Goal: Task Accomplishment & Management: Use online tool/utility

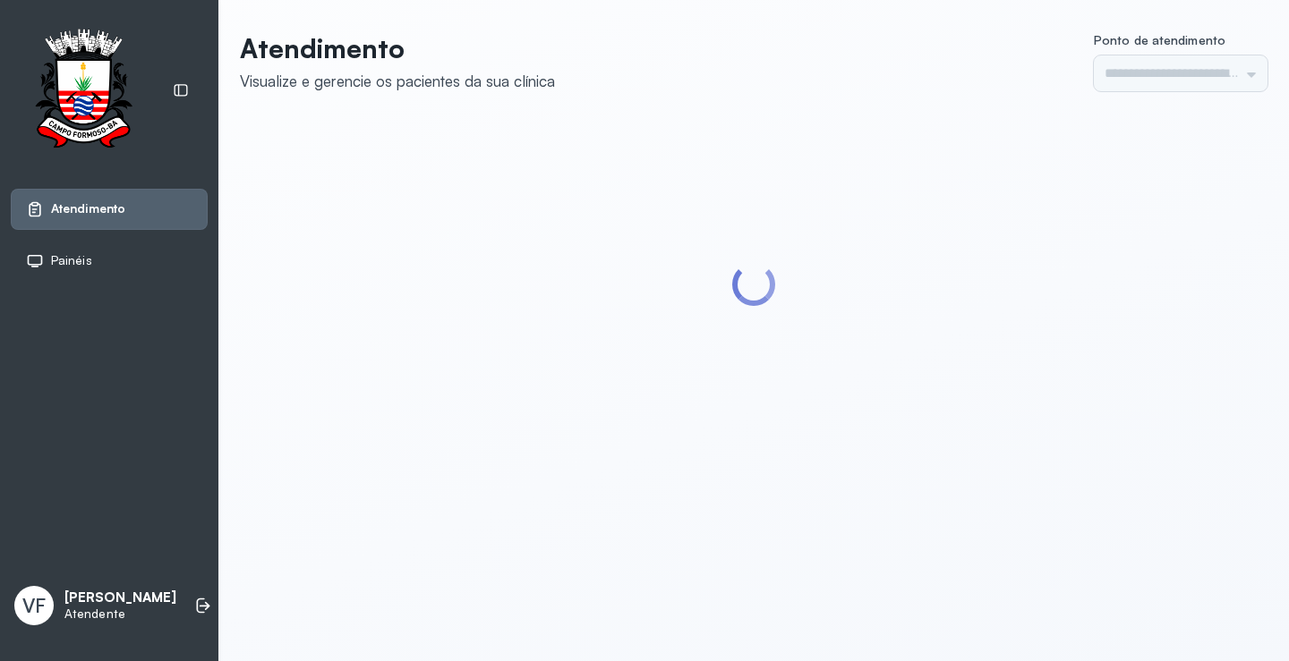
type input "*********"
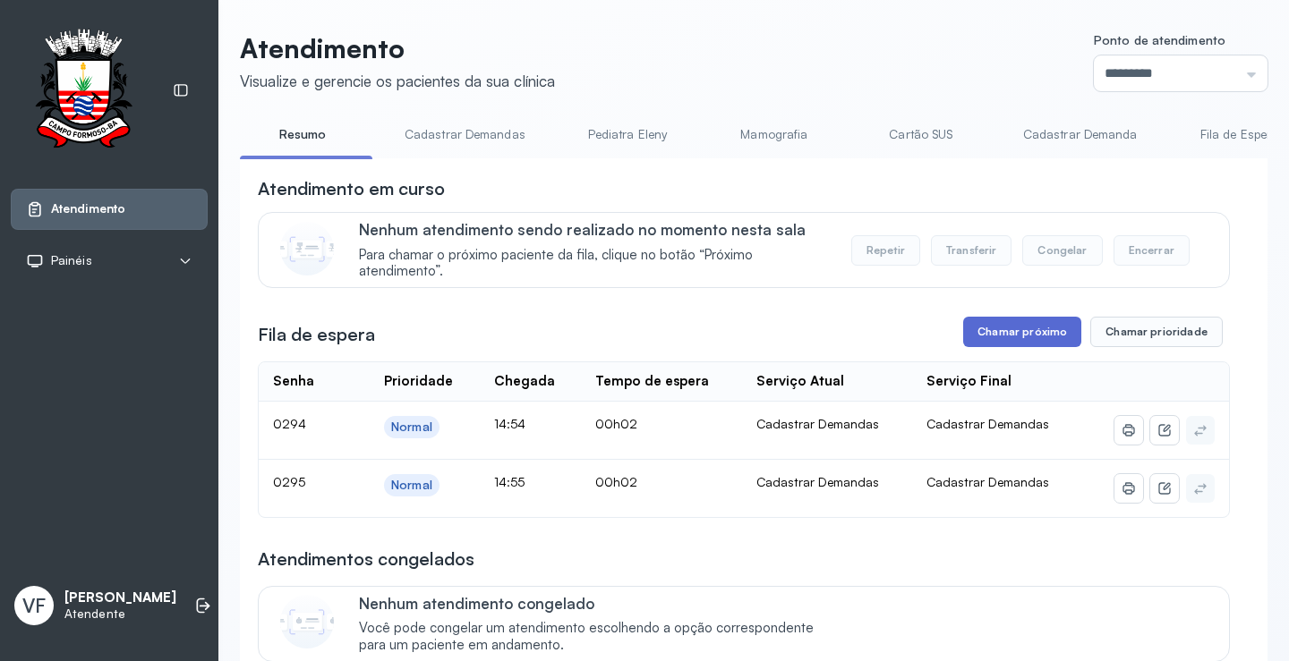
click at [1010, 322] on button "Chamar próximo" at bounding box center [1022, 332] width 118 height 30
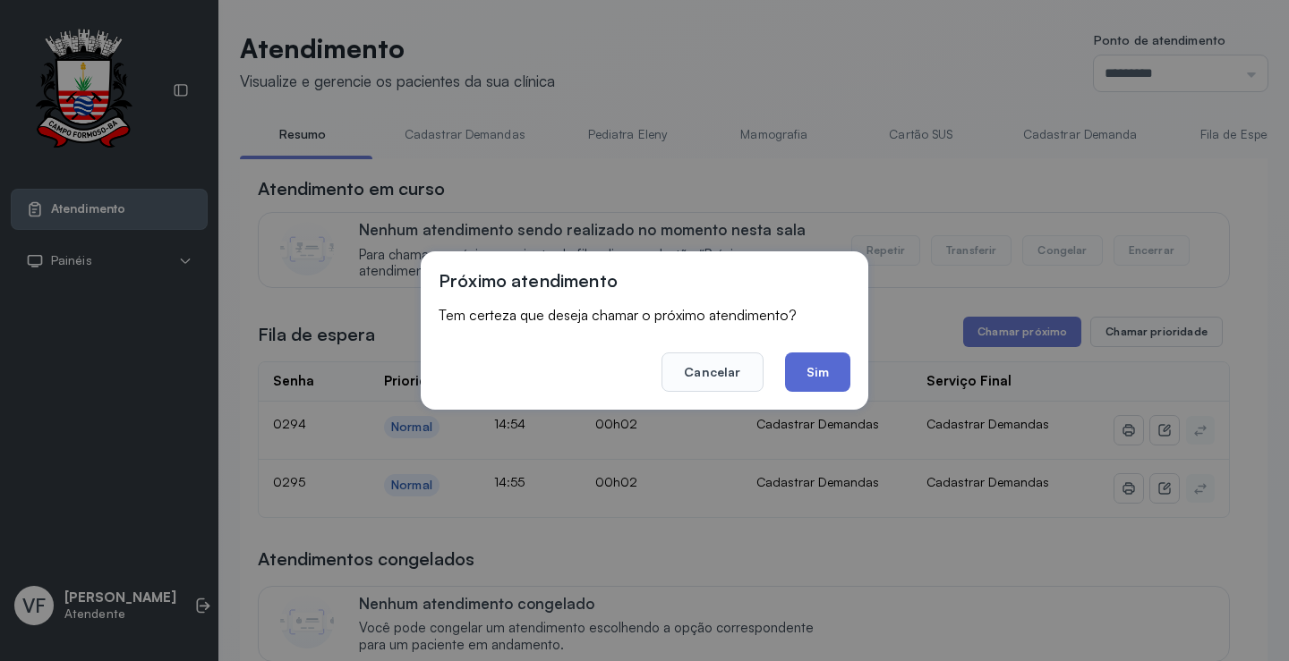
click at [810, 369] on button "Sim" at bounding box center [817, 372] width 65 height 39
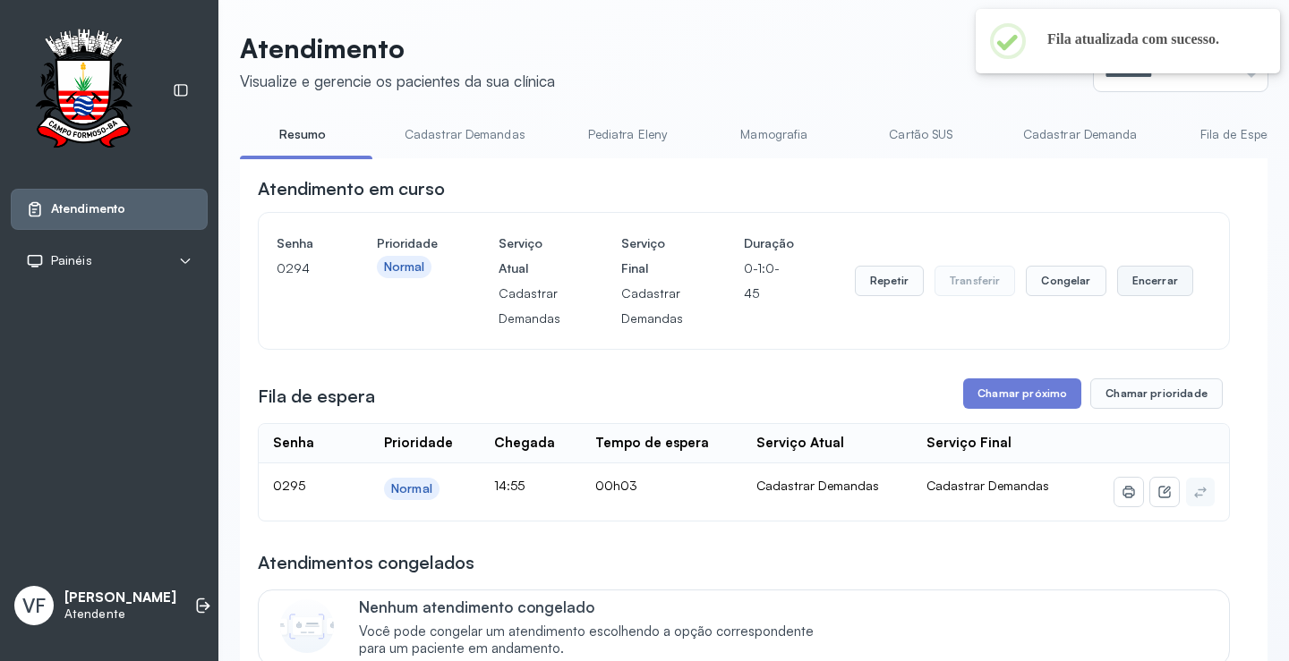
click at [1153, 277] on button "Encerrar" at bounding box center [1155, 281] width 76 height 30
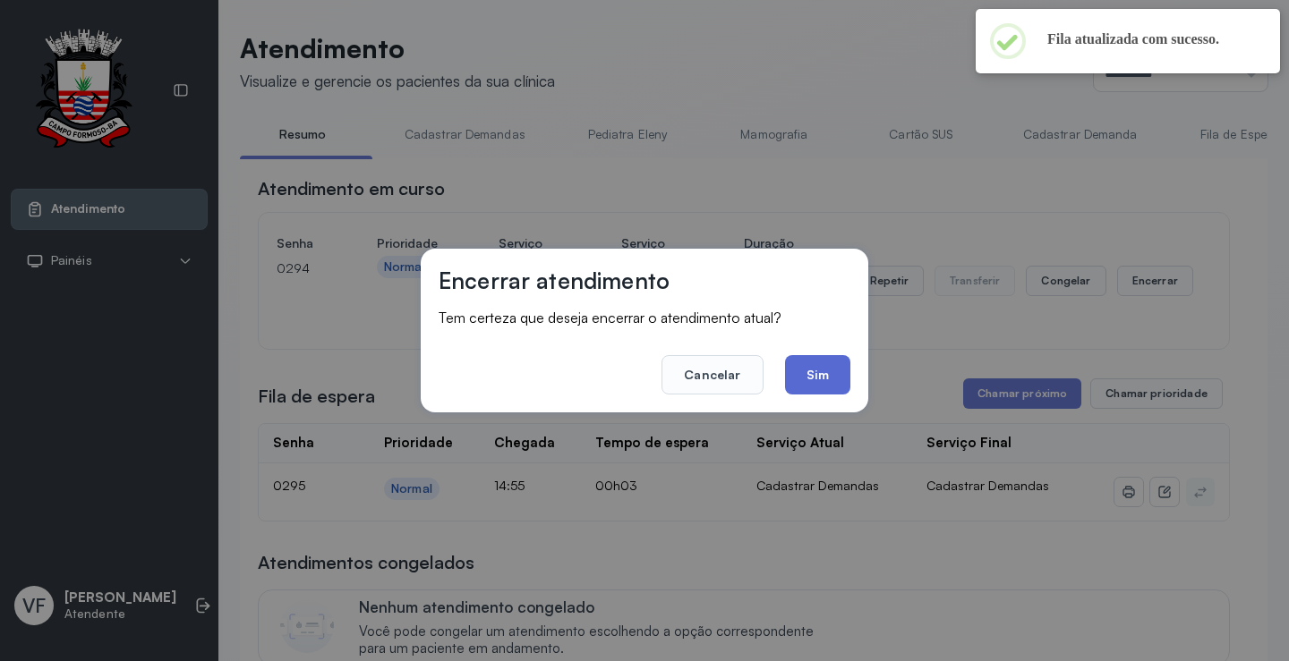
click at [815, 371] on button "Sim" at bounding box center [817, 374] width 65 height 39
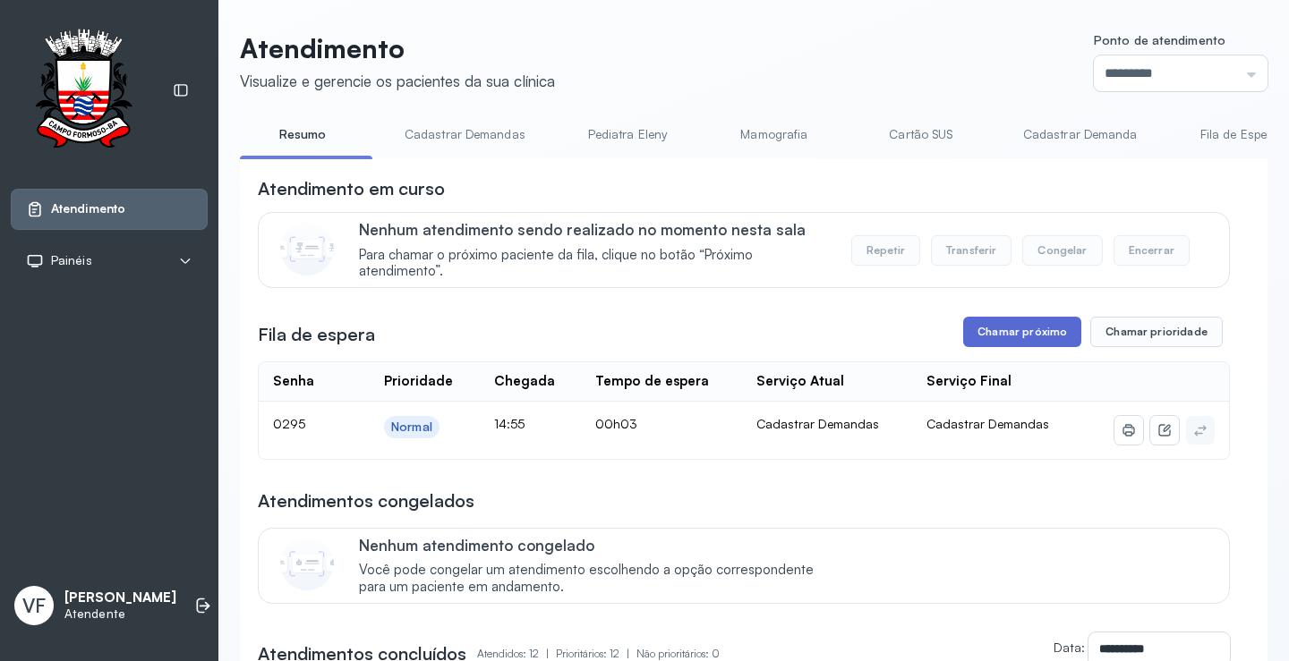
click at [1004, 335] on button "Chamar próximo" at bounding box center [1022, 332] width 118 height 30
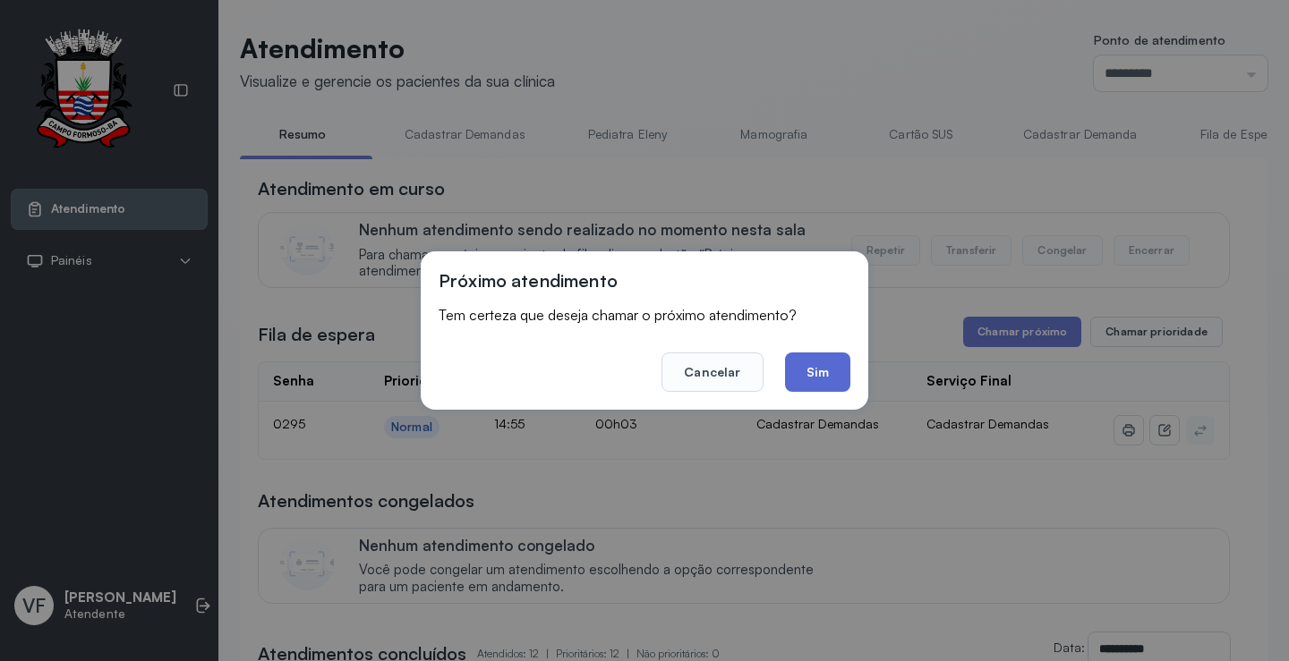
click at [813, 369] on button "Sim" at bounding box center [817, 372] width 65 height 39
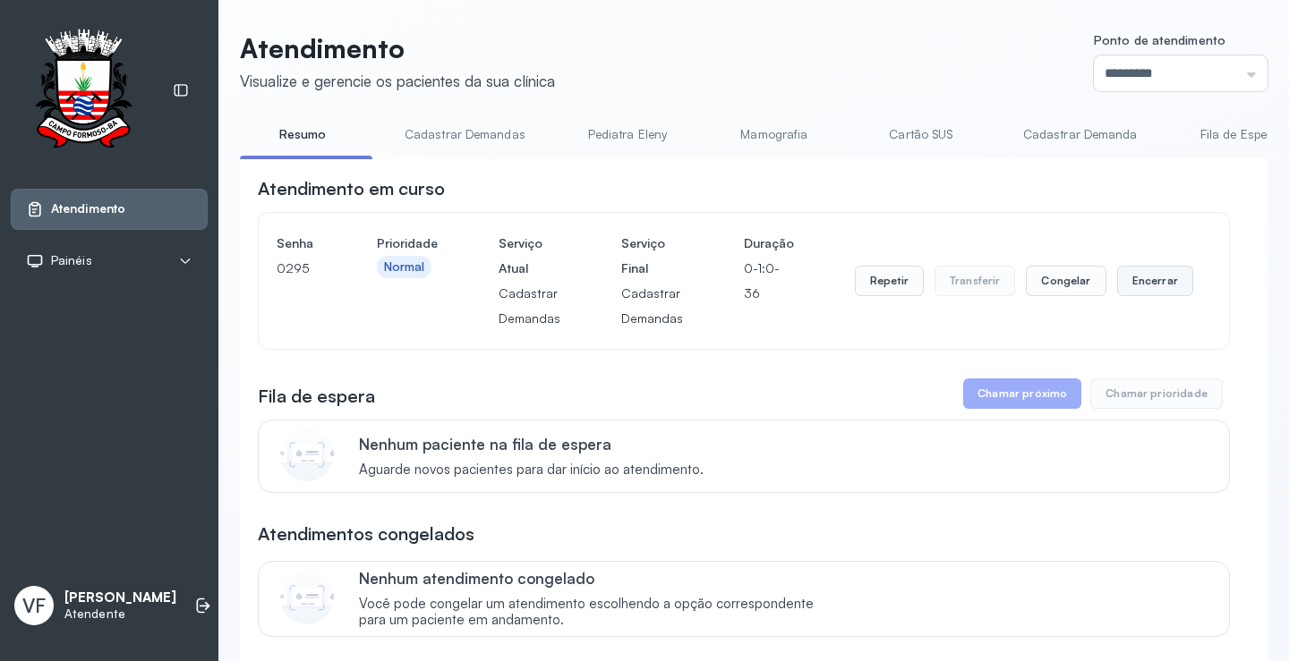
click at [1149, 279] on button "Encerrar" at bounding box center [1155, 281] width 76 height 30
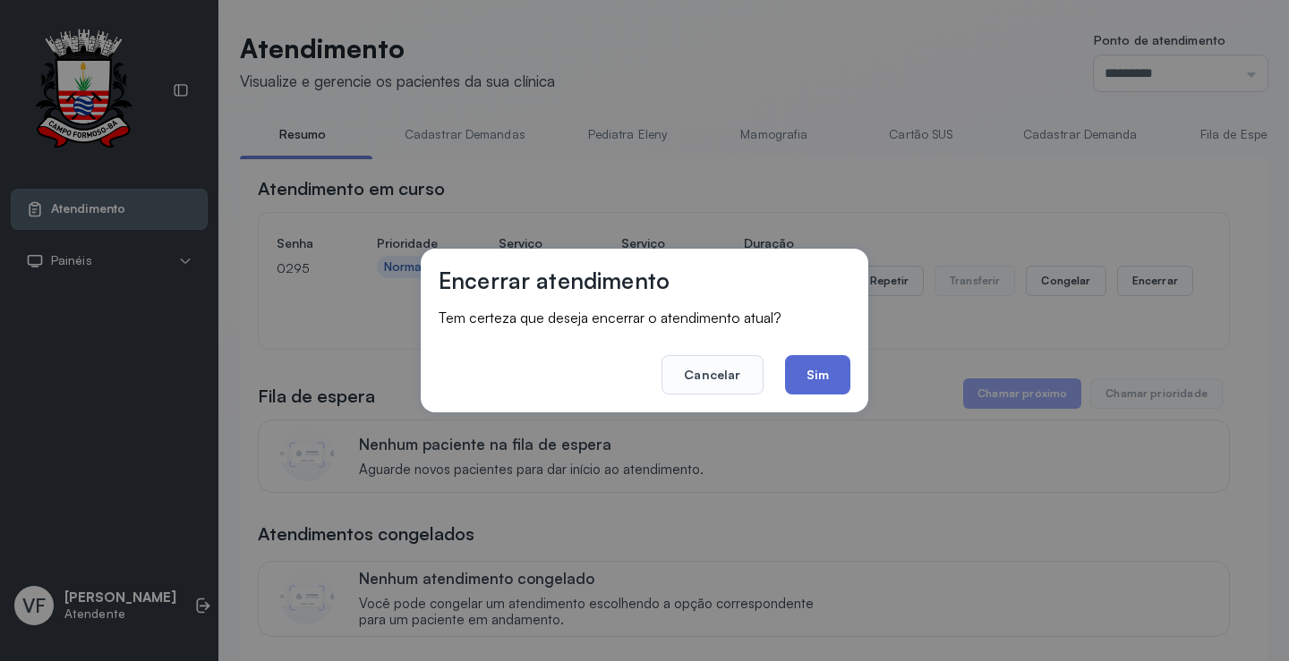
click at [816, 369] on button "Sim" at bounding box center [817, 374] width 65 height 39
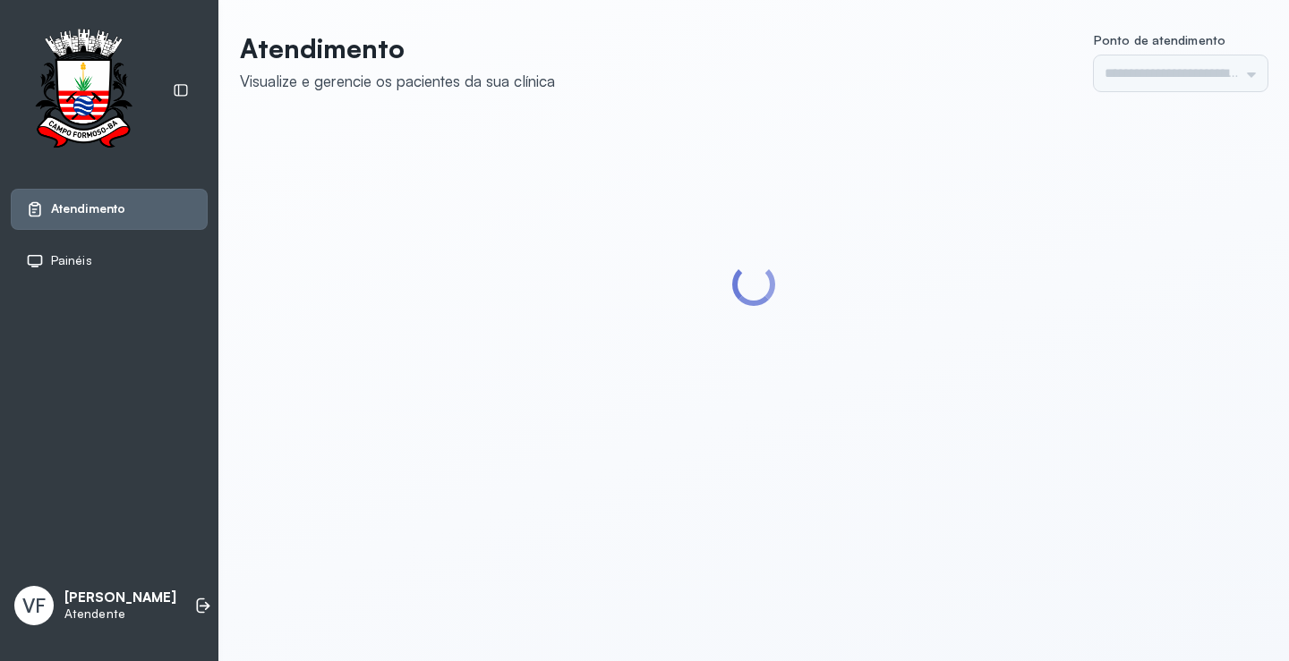
type input "*********"
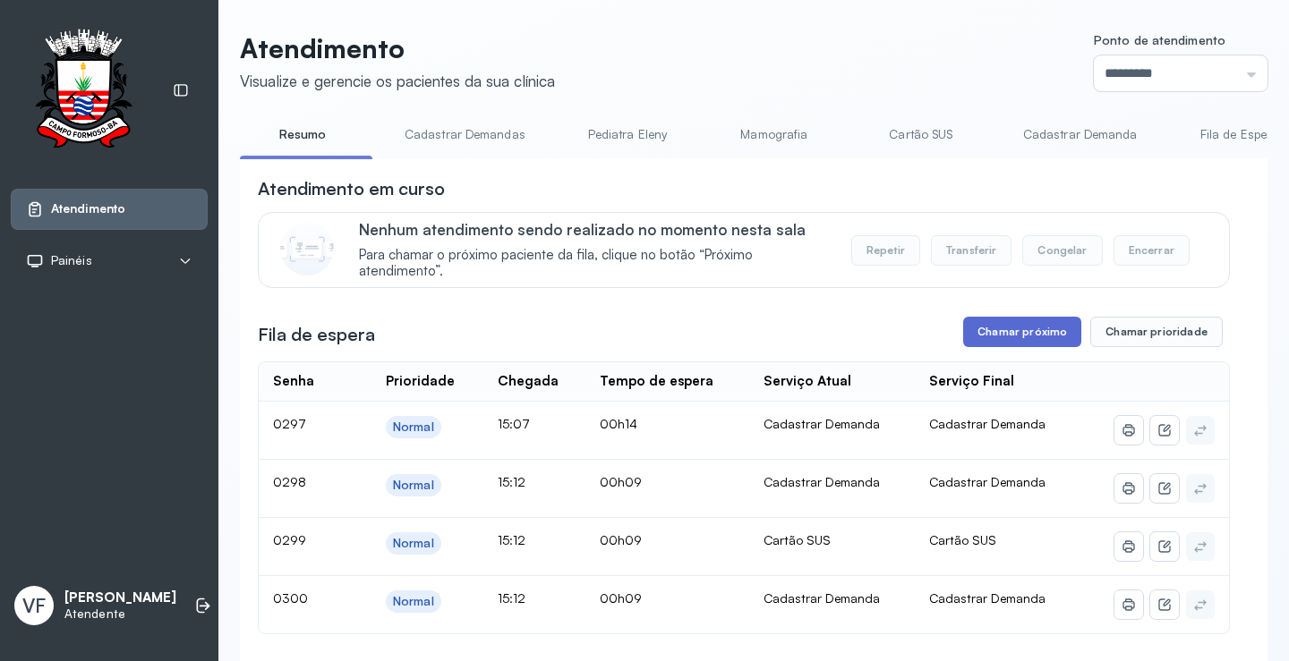
click at [1002, 334] on button "Chamar próximo" at bounding box center [1022, 332] width 118 height 30
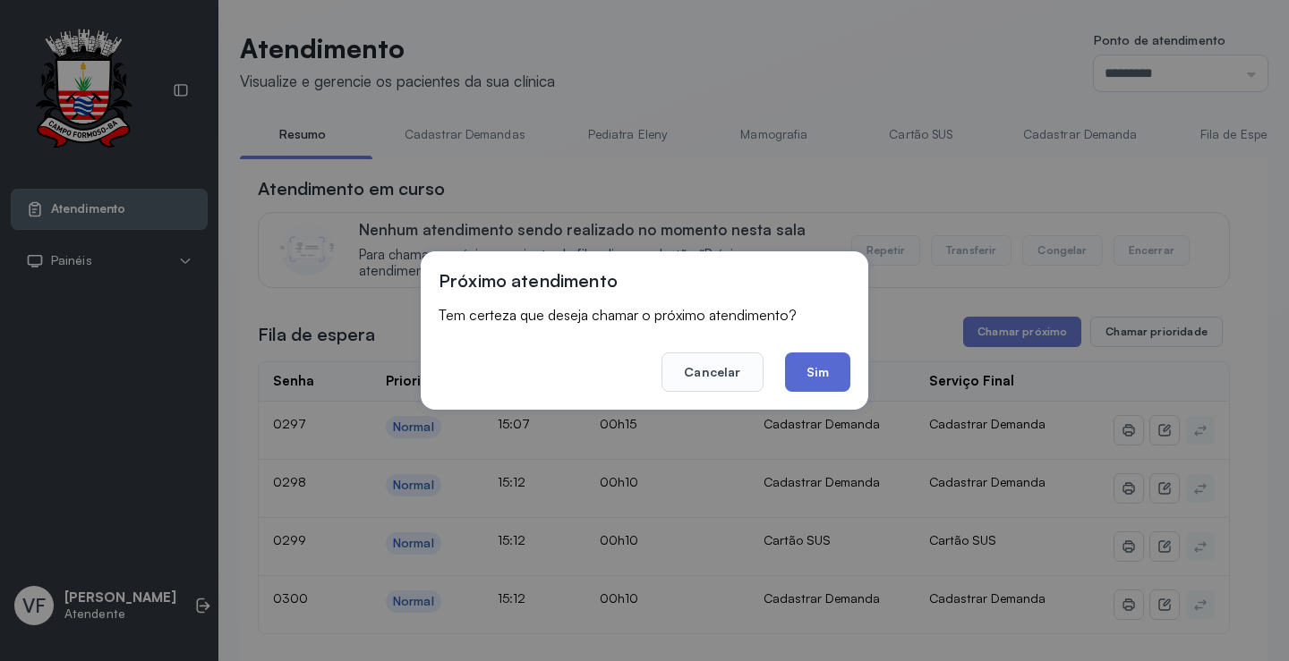
click at [824, 363] on button "Sim" at bounding box center [817, 372] width 65 height 39
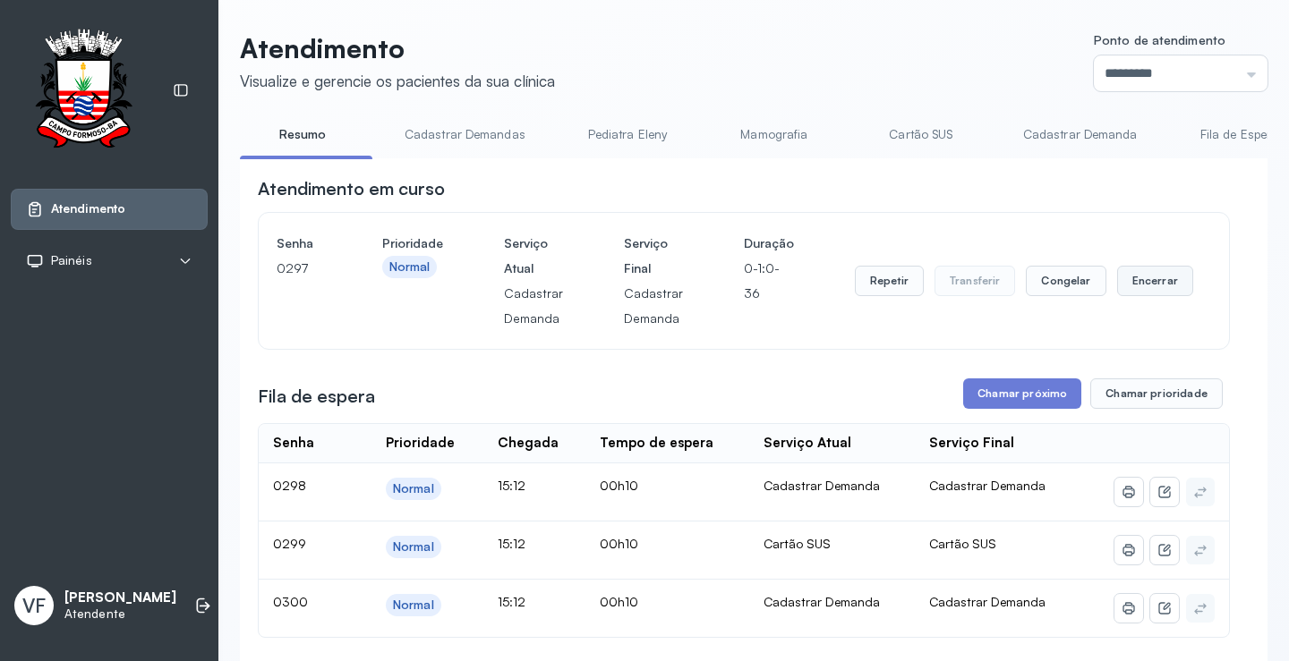
click at [1163, 280] on button "Encerrar" at bounding box center [1155, 281] width 76 height 30
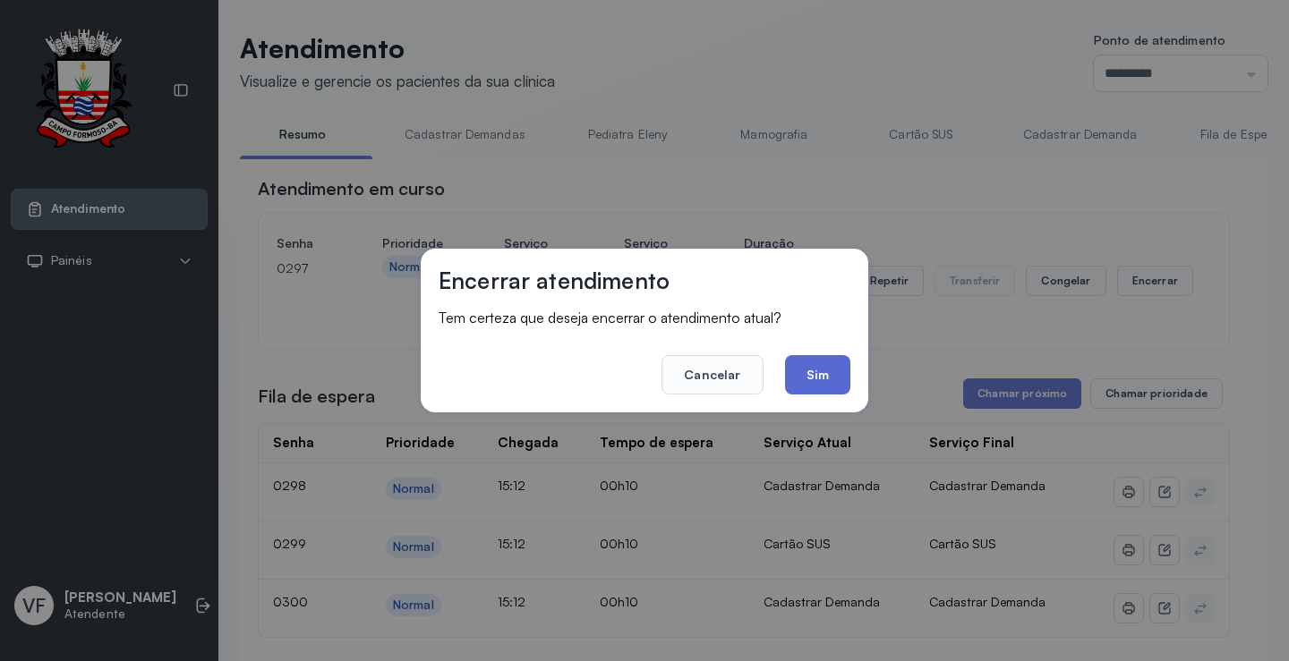
click at [824, 368] on button "Sim" at bounding box center [817, 374] width 65 height 39
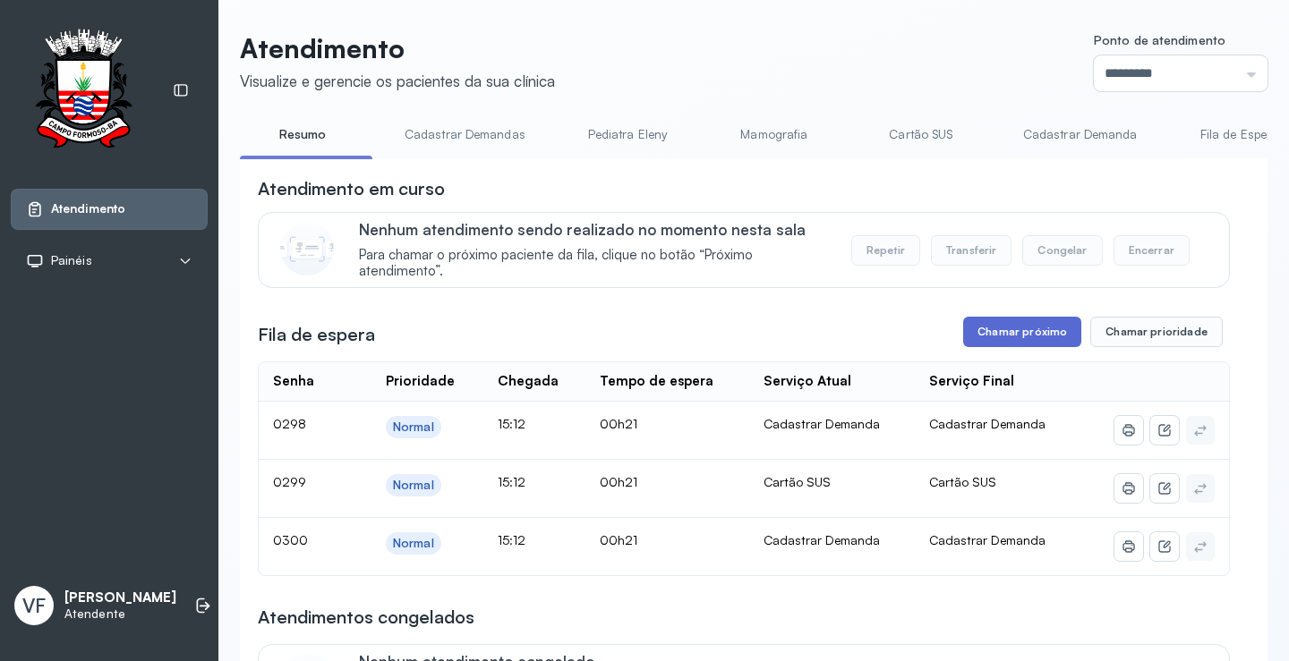
click at [1018, 334] on button "Chamar próximo" at bounding box center [1022, 332] width 118 height 30
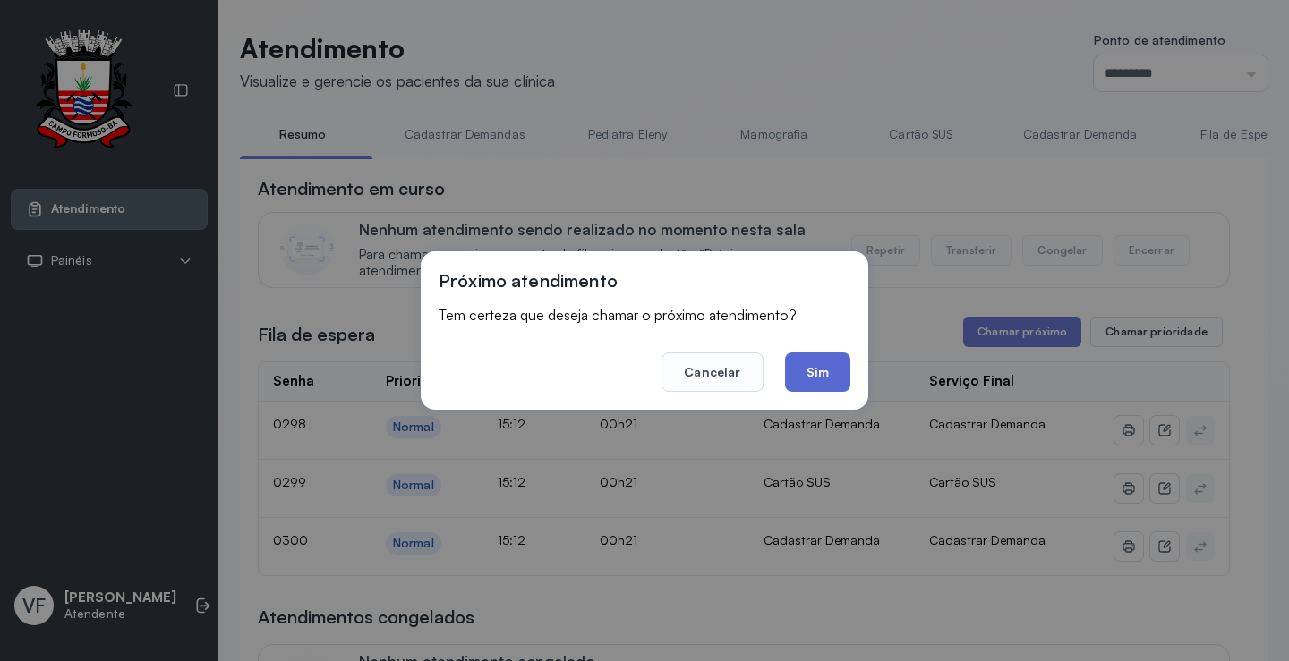
click at [829, 368] on button "Sim" at bounding box center [817, 372] width 65 height 39
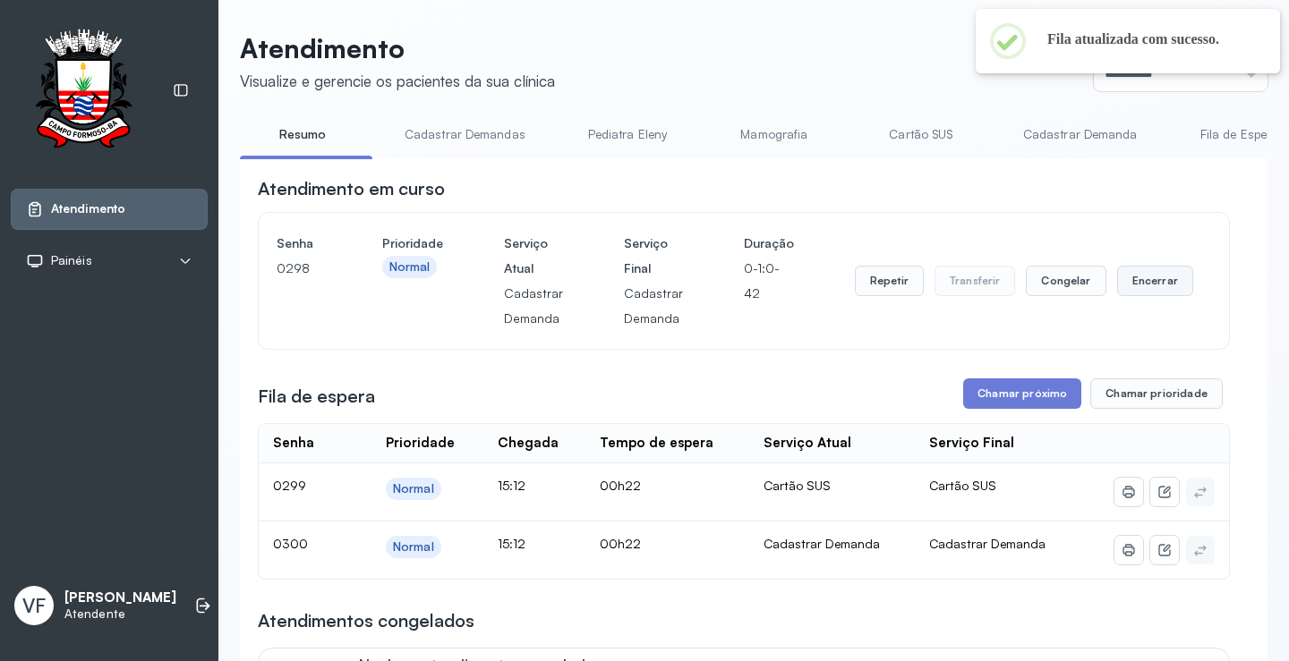
click at [1135, 278] on button "Encerrar" at bounding box center [1155, 281] width 76 height 30
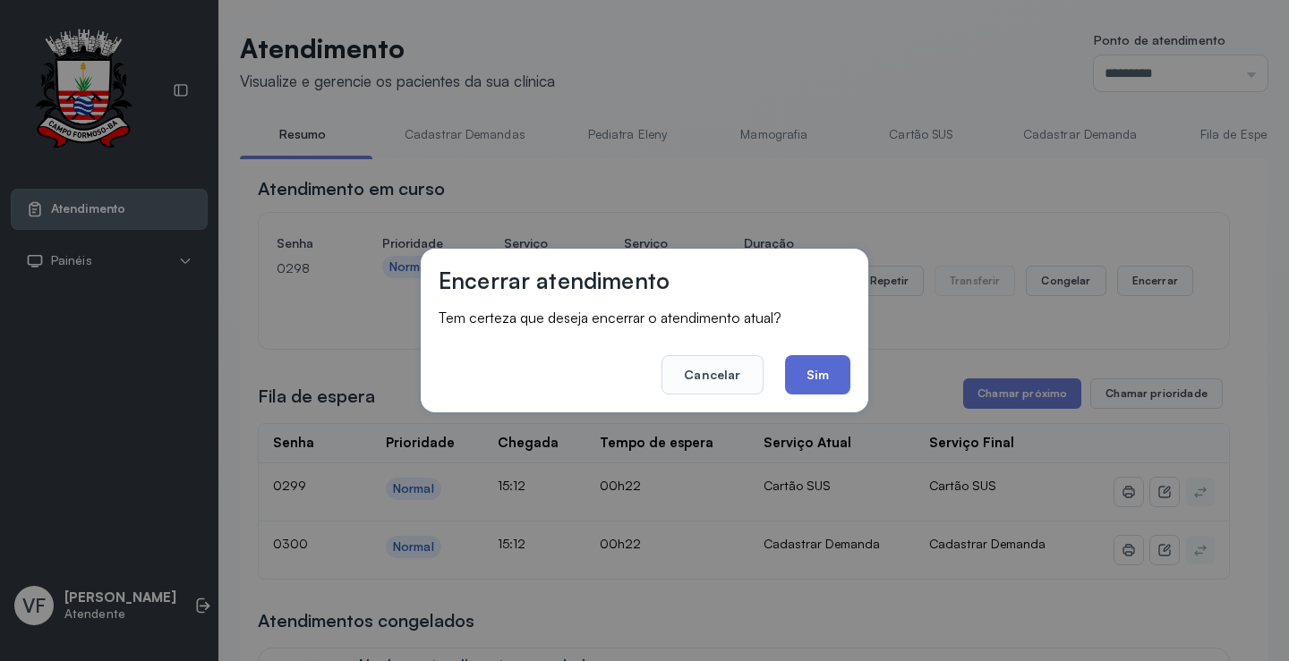
click at [817, 371] on button "Sim" at bounding box center [817, 374] width 65 height 39
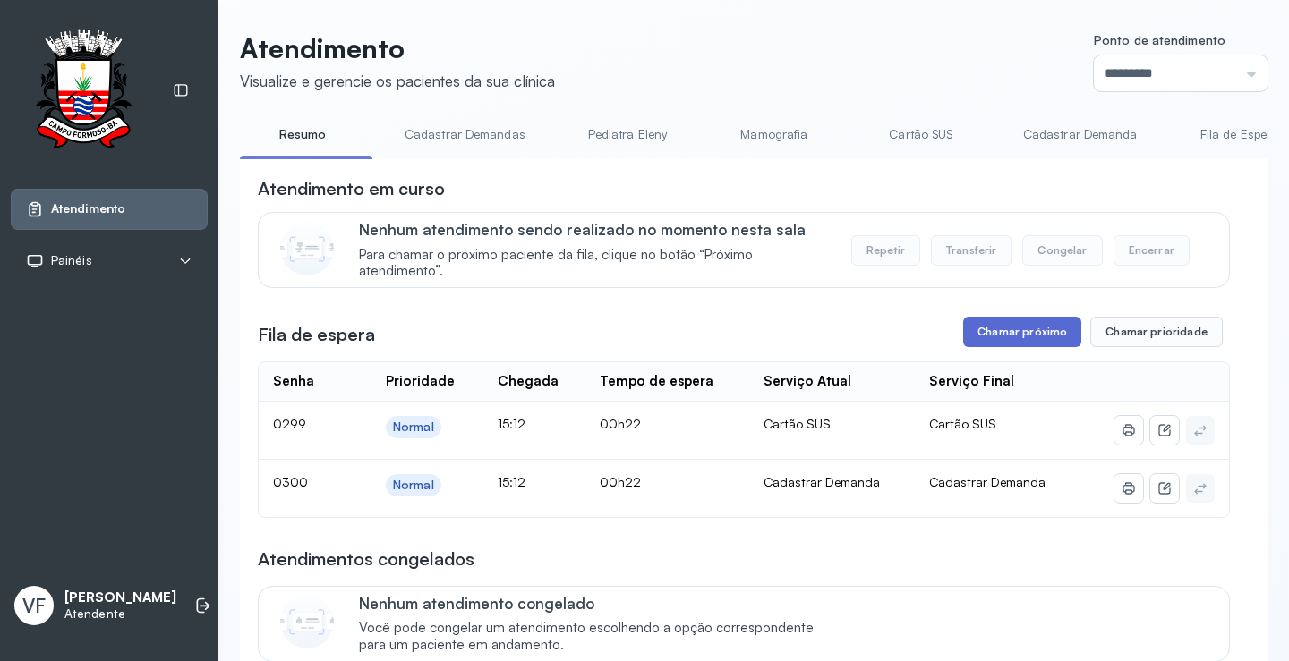
click at [1012, 331] on button "Chamar próximo" at bounding box center [1022, 332] width 118 height 30
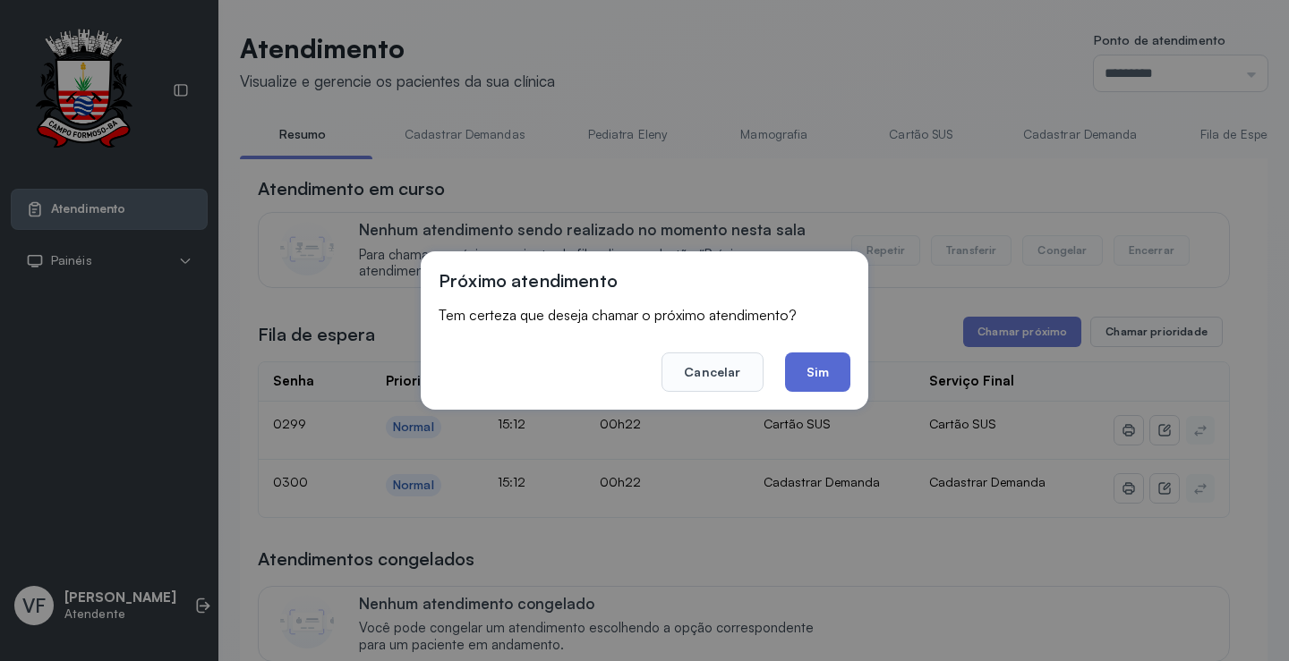
click at [834, 363] on button "Sim" at bounding box center [817, 372] width 65 height 39
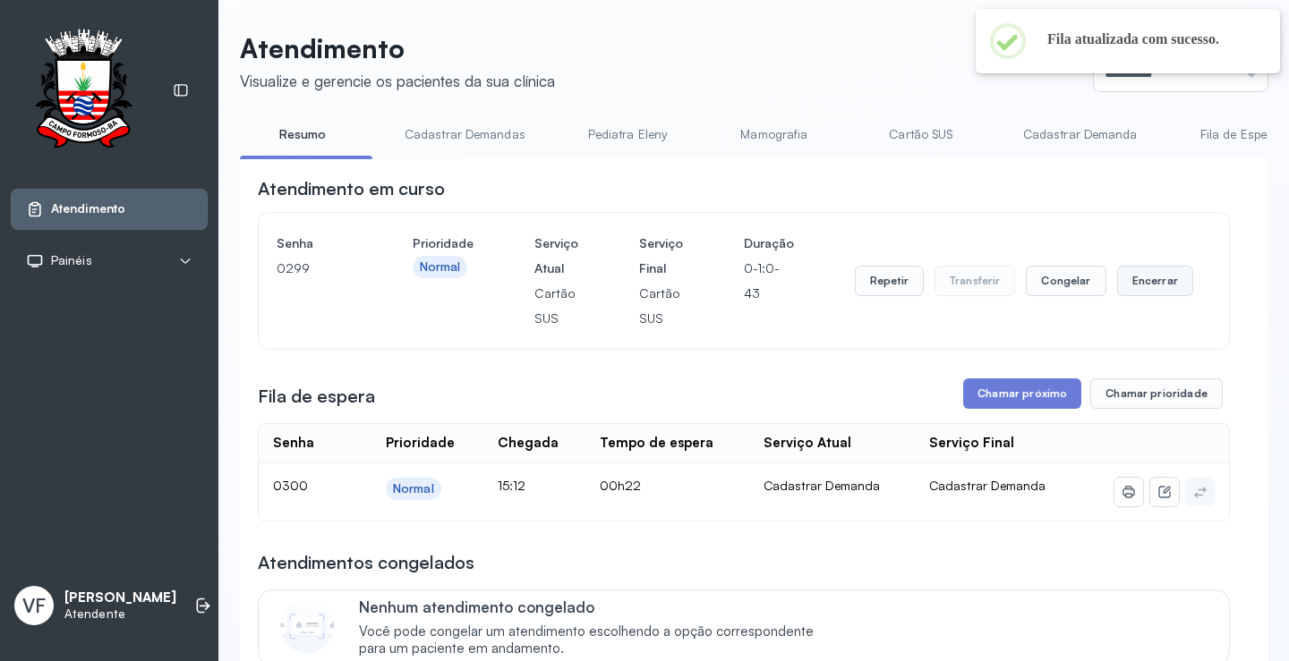
click at [1146, 284] on button "Encerrar" at bounding box center [1155, 281] width 76 height 30
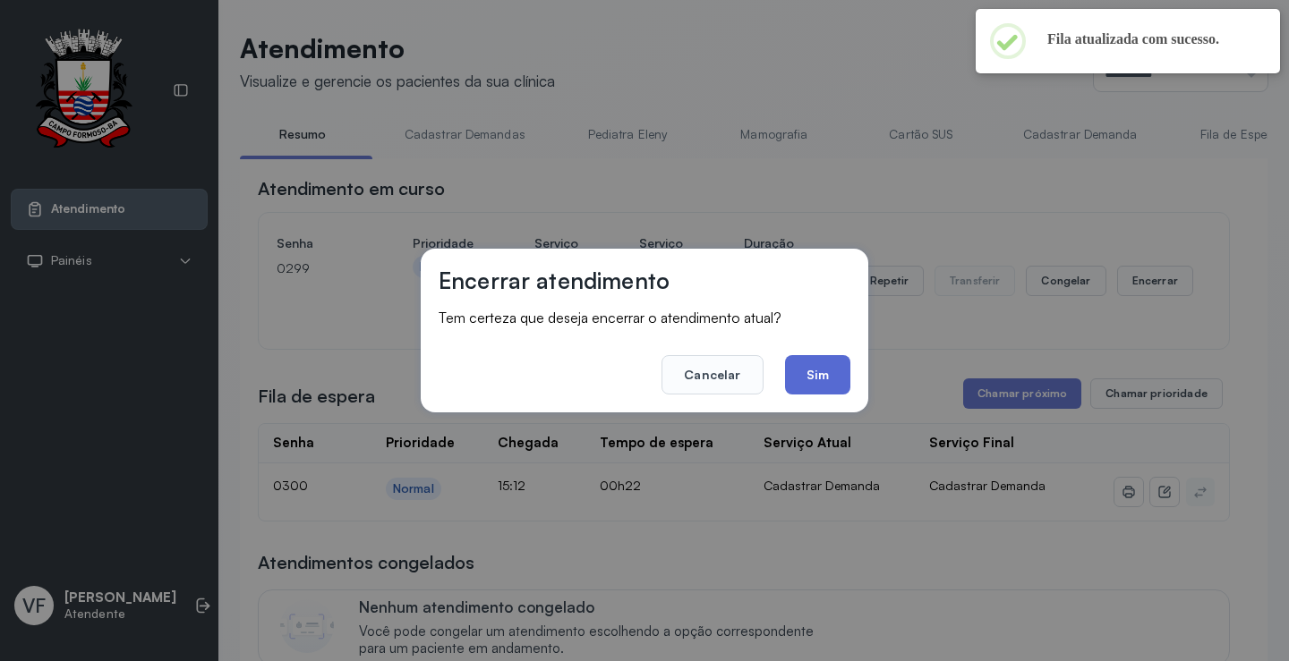
click at [825, 368] on button "Sim" at bounding box center [817, 374] width 65 height 39
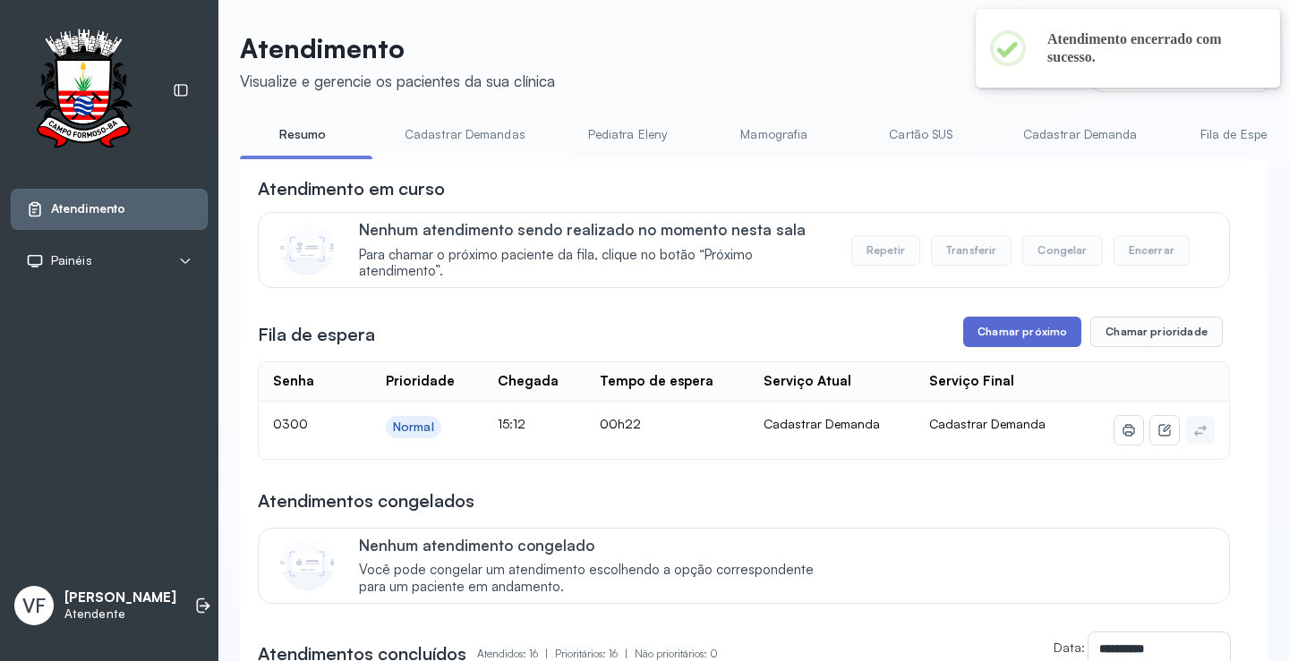
click at [1026, 333] on button "Chamar próximo" at bounding box center [1022, 332] width 118 height 30
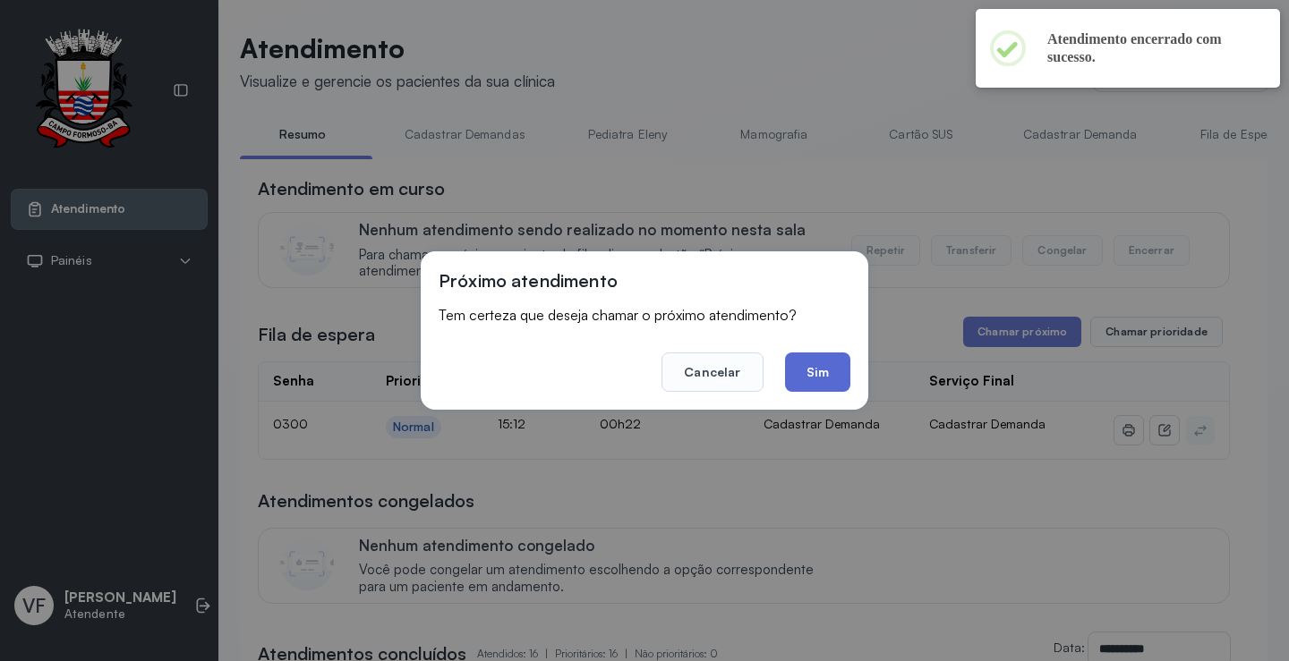
click at [816, 370] on button "Sim" at bounding box center [817, 372] width 65 height 39
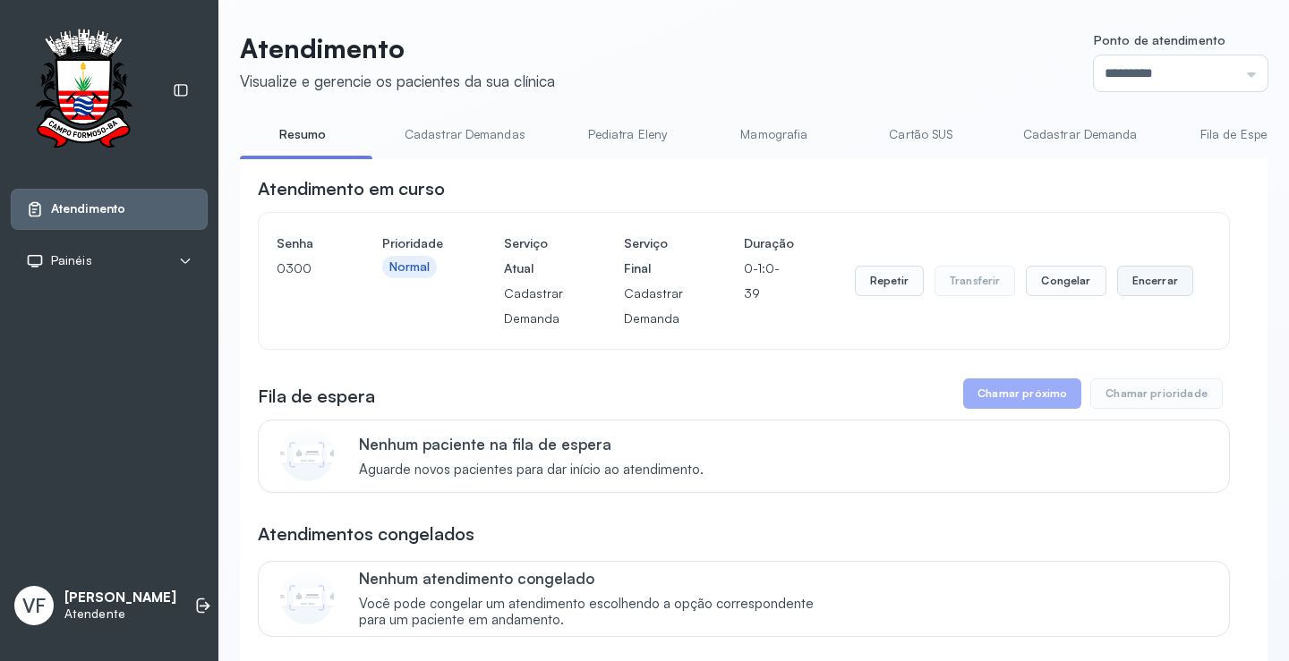
click at [1156, 277] on button "Encerrar" at bounding box center [1155, 281] width 76 height 30
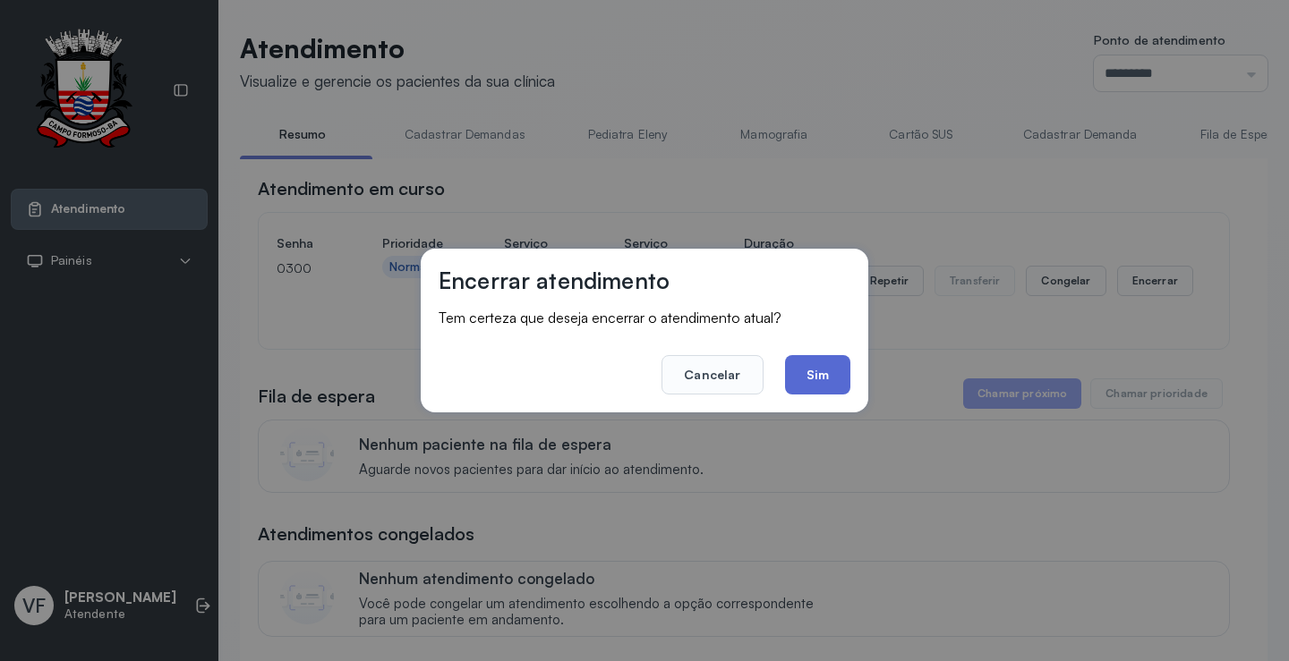
click at [800, 374] on button "Sim" at bounding box center [817, 374] width 65 height 39
